Goal: Find specific page/section: Find specific page/section

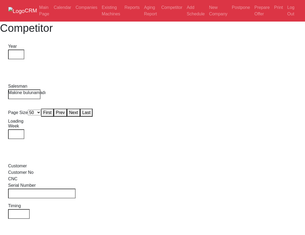
select select "50"
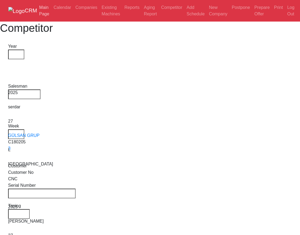
click at [51, 5] on link "Main Page" at bounding box center [44, 10] width 14 height 17
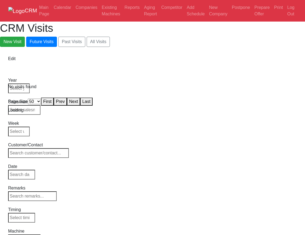
select select "50"
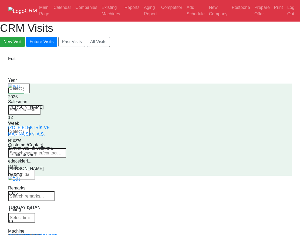
click at [40, 235] on select "Select Machine HAAS CANACA" at bounding box center [24, 239] width 32 height 8
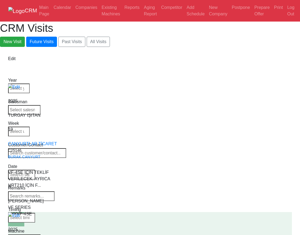
click at [40, 235] on select "Select Series Back to Supplier All VF SERIES ST SERIES UMC EC SERIES ADDITIONAL…" at bounding box center [24, 239] width 32 height 8
select select "3"
click at [40, 235] on select "Select Series Back to Supplier All VF SERIES ST SERIES UMC EC SERIES ADDITIONAL…" at bounding box center [24, 239] width 32 height 8
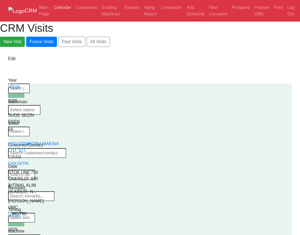
click at [73, 7] on link "Calendar" at bounding box center [62, 7] width 22 height 11
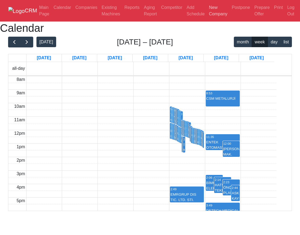
click at [207, 19] on link "New Company" at bounding box center [218, 10] width 23 height 17
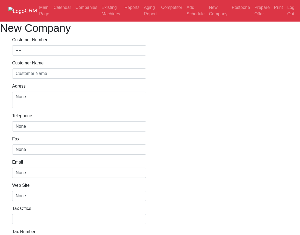
select select
click at [229, 13] on link "Postpone" at bounding box center [240, 7] width 23 height 11
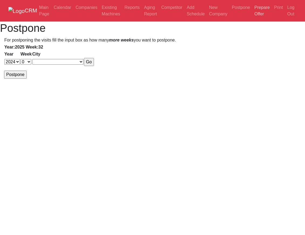
click at [252, 19] on link "Prepare Offer" at bounding box center [262, 10] width 20 height 17
click at [159, 8] on link "Aging Report" at bounding box center [150, 10] width 17 height 17
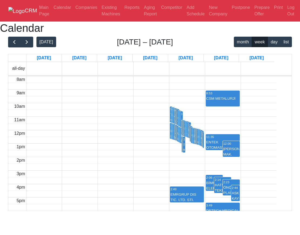
click at [195, 35] on div "Calendar" at bounding box center [150, 28] width 300 height 13
click at [229, 13] on link "Postpone" at bounding box center [240, 7] width 23 height 11
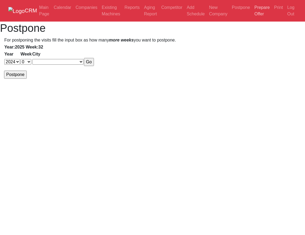
click at [252, 19] on link "Prepare Offer" at bounding box center [262, 10] width 20 height 17
click at [184, 12] on li "Competitor" at bounding box center [171, 10] width 25 height 17
click at [252, 18] on link "Prepare Offer" at bounding box center [262, 10] width 20 height 17
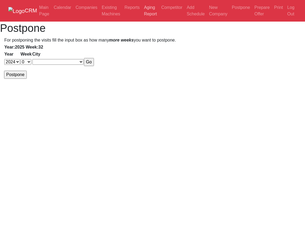
click at [159, 11] on link "Aging Report" at bounding box center [150, 10] width 17 height 17
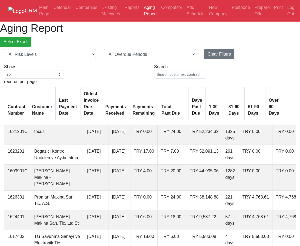
select select "25"
click at [252, 19] on link "Prepare Offer" at bounding box center [262, 10] width 20 height 17
click at [142, 7] on link "Reports" at bounding box center [131, 7] width 19 height 11
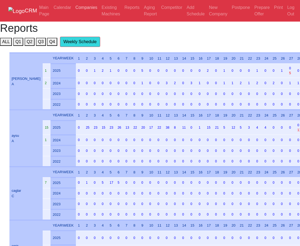
click at [99, 9] on link "Companies" at bounding box center [86, 7] width 26 height 11
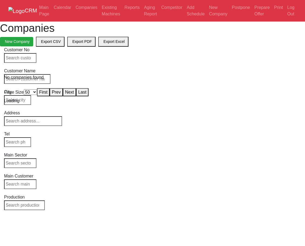
select select "50"
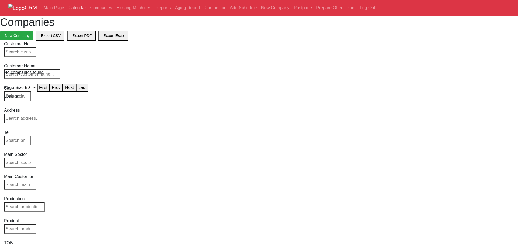
click at [88, 11] on link "Calendar" at bounding box center [77, 7] width 22 height 11
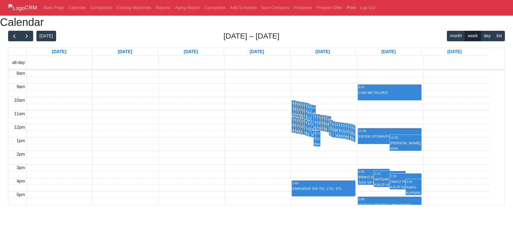
click at [358, 9] on link "Print" at bounding box center [351, 7] width 13 height 11
click at [417, 57] on div "today Jul 6 – 12, 2025 month week day list Sun 7/6 Mon 7/7 Tue 7/8 Wed 7/9 Thu …" at bounding box center [256, 118] width 497 height 175
click at [259, 8] on link "Add Schedule" at bounding box center [243, 7] width 31 height 11
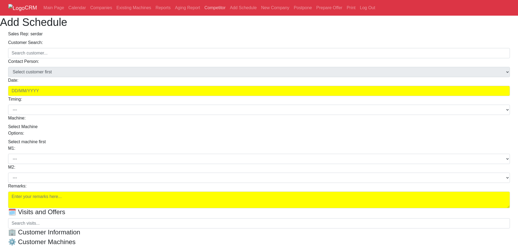
click at [228, 7] on link "Competitor" at bounding box center [214, 7] width 25 height 11
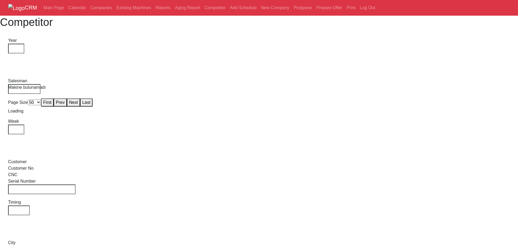
select select "50"
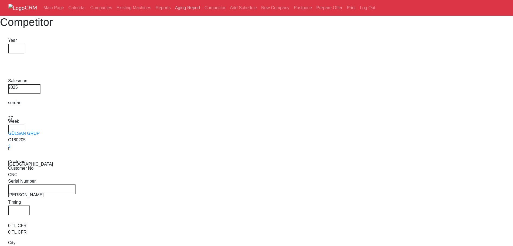
click at [202, 6] on link "Aging Report" at bounding box center [187, 7] width 29 height 11
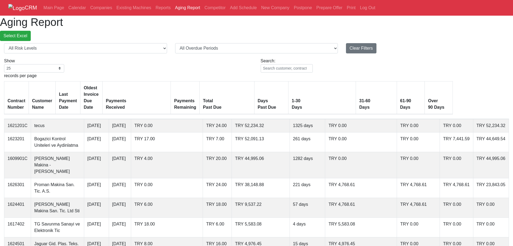
select select "25"
click at [173, 9] on link "Reports" at bounding box center [162, 7] width 19 height 11
